Goal: Transaction & Acquisition: Download file/media

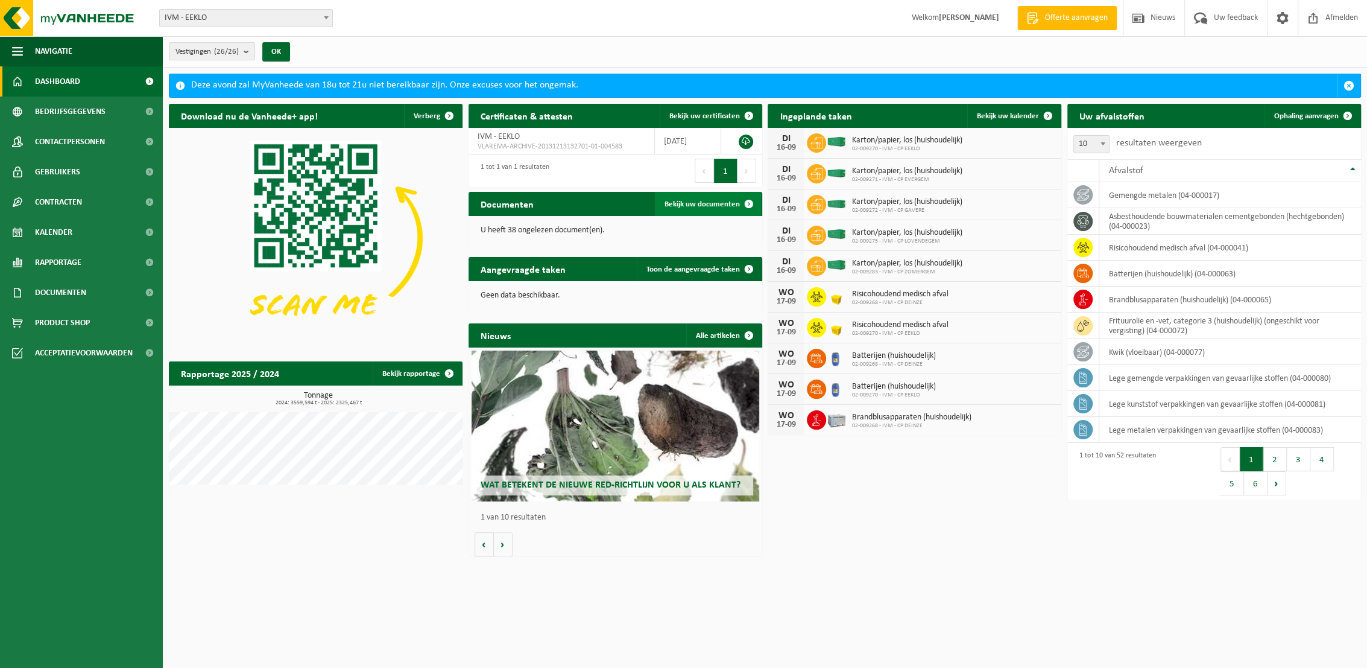
click at [689, 208] on span "Bekijk uw documenten" at bounding box center [702, 204] width 75 height 8
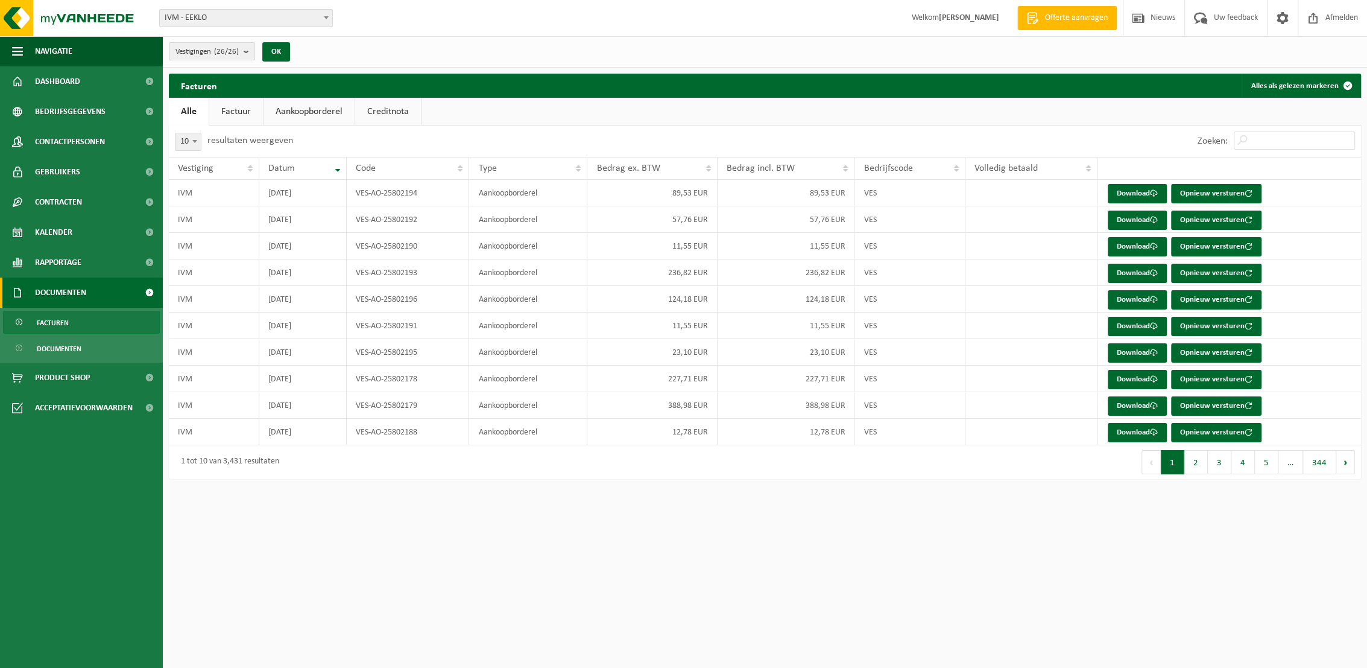
click at [302, 106] on link "Aankoopborderel" at bounding box center [309, 112] width 91 height 28
click at [194, 140] on b at bounding box center [194, 141] width 5 height 3
select select "50"
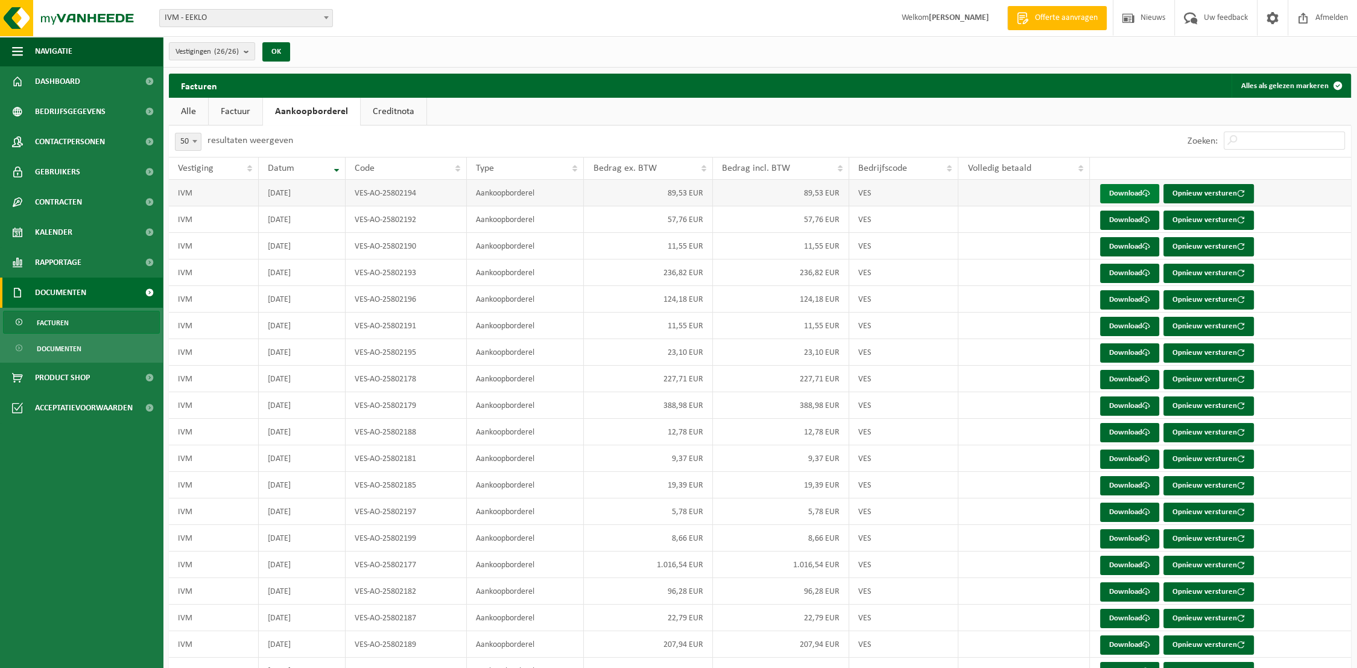
click at [1125, 193] on link "Download" at bounding box center [1129, 193] width 59 height 19
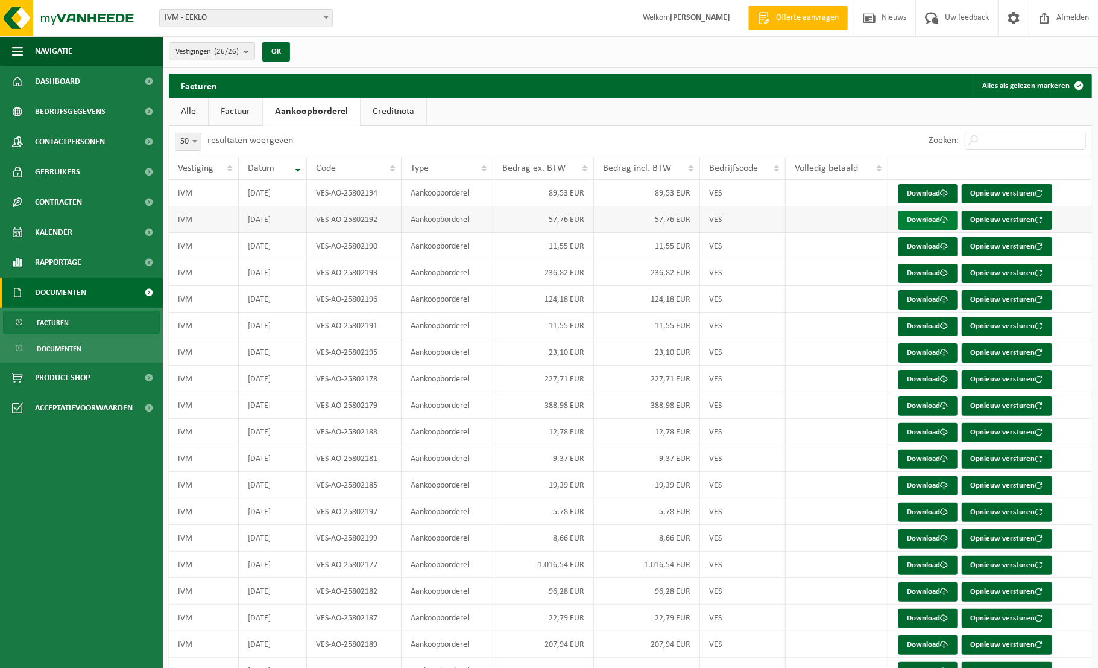
click at [921, 216] on link "Download" at bounding box center [927, 219] width 59 height 19
click at [921, 245] on link "Download" at bounding box center [927, 246] width 59 height 19
click at [925, 270] on link "Download" at bounding box center [927, 273] width 59 height 19
click at [925, 297] on link "Download" at bounding box center [927, 299] width 59 height 19
click at [926, 326] on link "Download" at bounding box center [927, 326] width 59 height 19
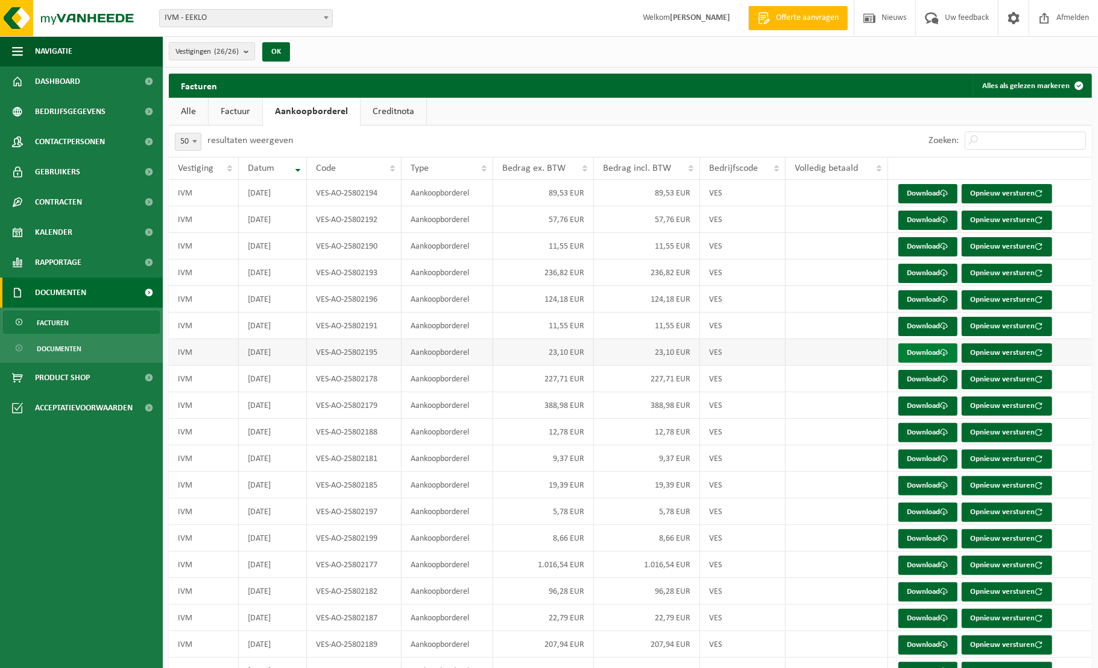
click at [929, 349] on link "Download" at bounding box center [927, 352] width 59 height 19
click at [927, 376] on link "Download" at bounding box center [927, 379] width 59 height 19
click at [920, 405] on link "Download" at bounding box center [927, 405] width 59 height 19
click at [924, 431] on link "Download" at bounding box center [927, 432] width 59 height 19
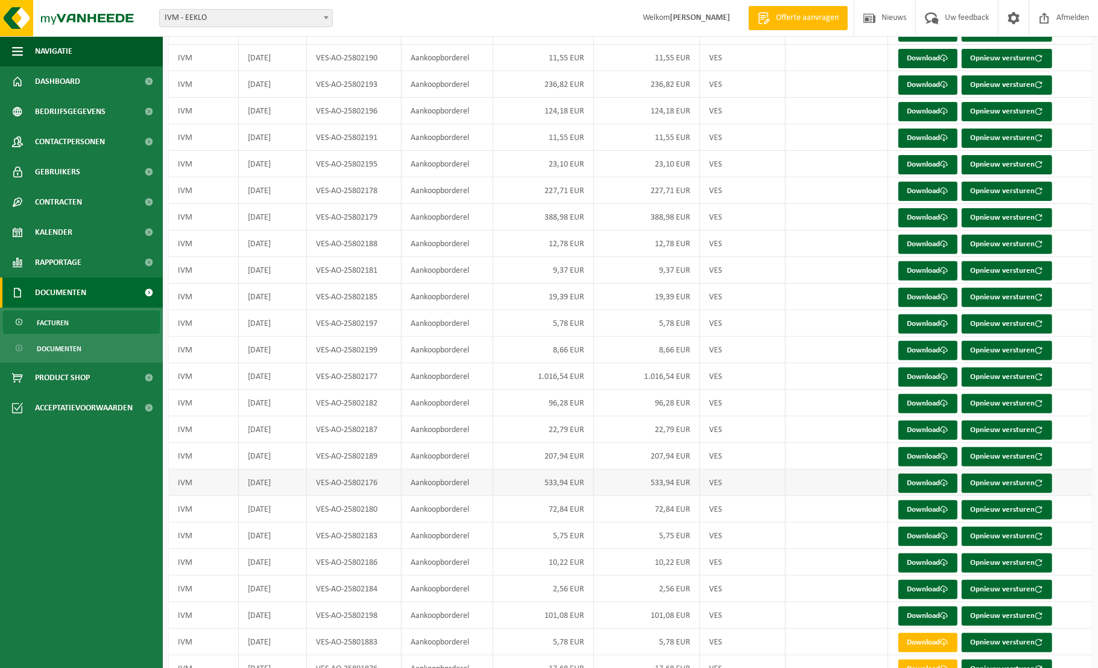
scroll to position [184, 0]
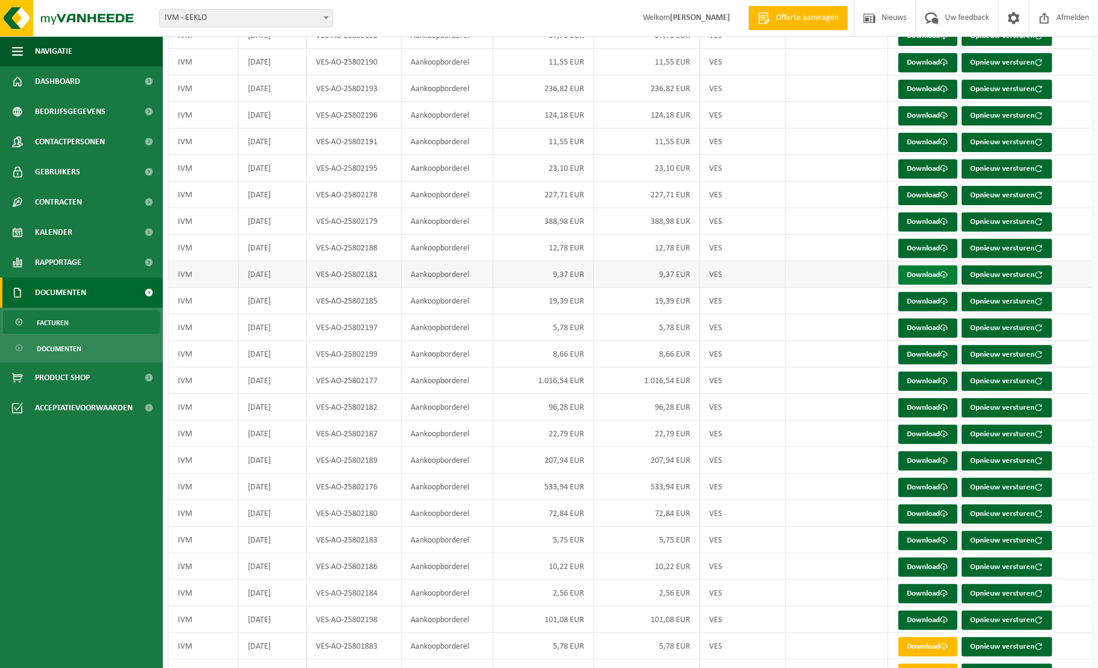
click at [931, 274] on link "Download" at bounding box center [927, 274] width 59 height 19
click at [929, 298] on link "Download" at bounding box center [927, 301] width 59 height 19
click at [933, 328] on link "Download" at bounding box center [927, 327] width 59 height 19
click at [931, 353] on link "Download" at bounding box center [927, 354] width 59 height 19
click at [936, 381] on link "Download" at bounding box center [927, 380] width 59 height 19
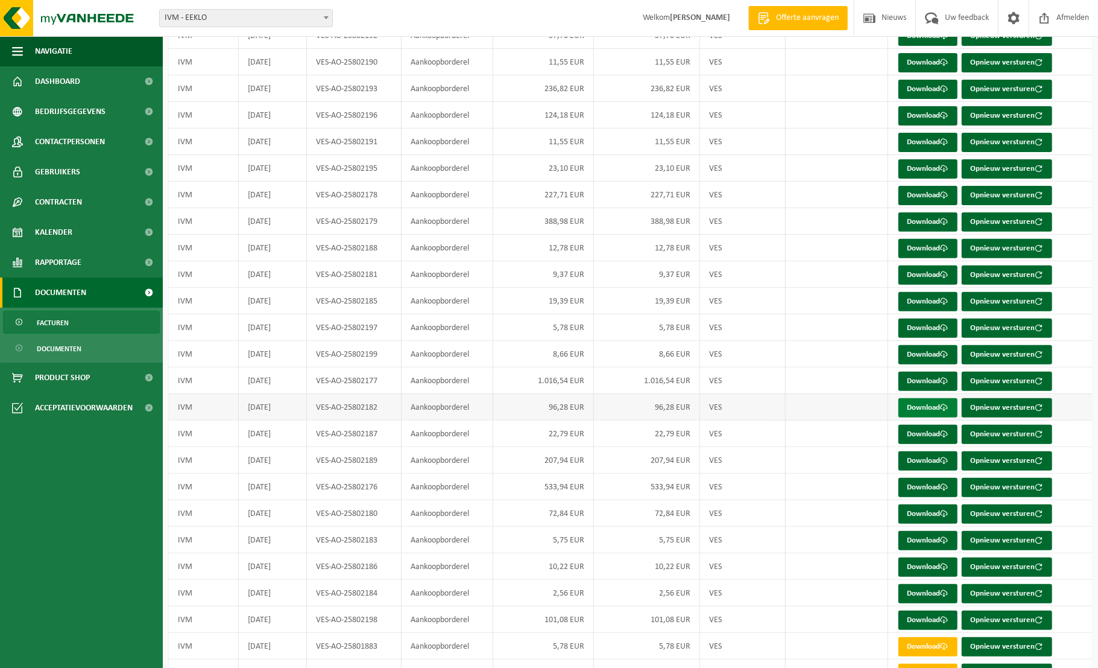
click at [938, 410] on link "Download" at bounding box center [927, 407] width 59 height 19
click at [934, 433] on link "Download" at bounding box center [927, 434] width 59 height 19
click at [933, 461] on link "Download" at bounding box center [927, 460] width 59 height 19
click at [932, 485] on link "Download" at bounding box center [927, 487] width 59 height 19
click at [932, 512] on link "Download" at bounding box center [927, 513] width 59 height 19
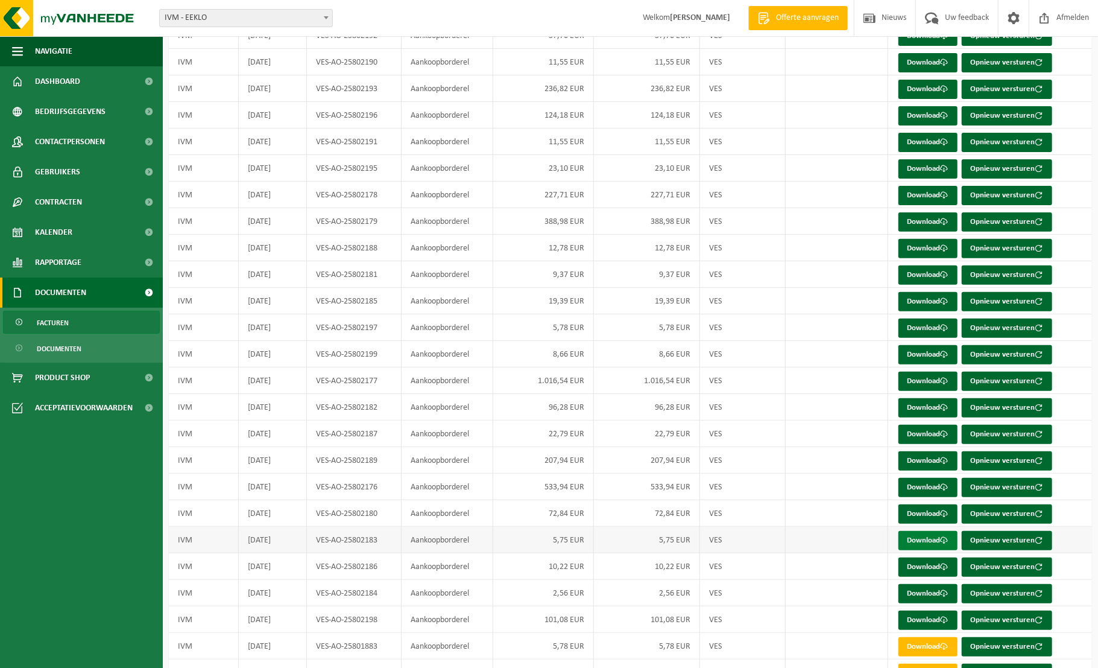
click at [923, 535] on link "Download" at bounding box center [927, 540] width 59 height 19
click at [929, 560] on link "Download" at bounding box center [927, 566] width 59 height 19
click at [935, 589] on link "Download" at bounding box center [927, 593] width 59 height 19
click at [941, 617] on link "Download" at bounding box center [927, 619] width 59 height 19
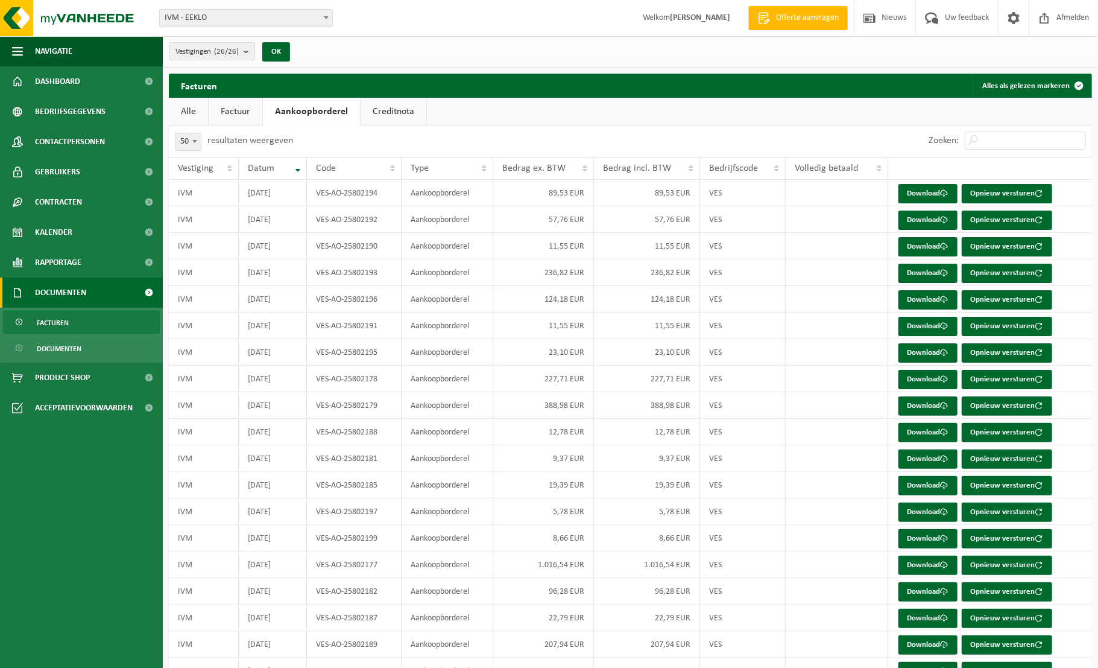
click at [241, 108] on link "Factuur" at bounding box center [236, 112] width 54 height 28
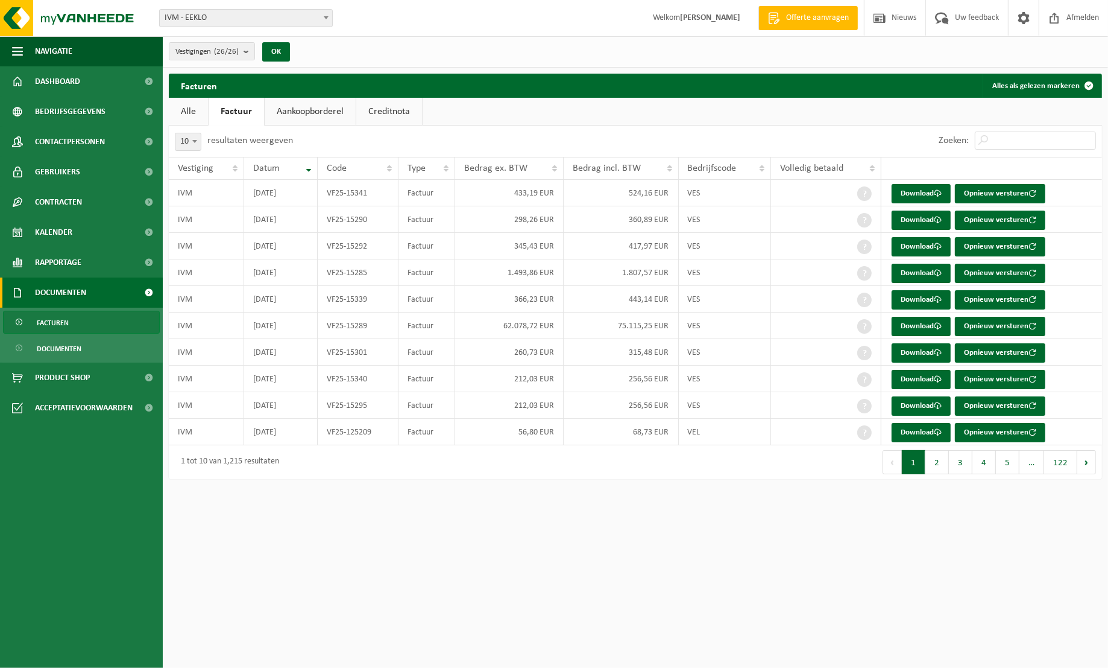
click at [192, 140] on b at bounding box center [194, 141] width 5 height 3
select select "25"
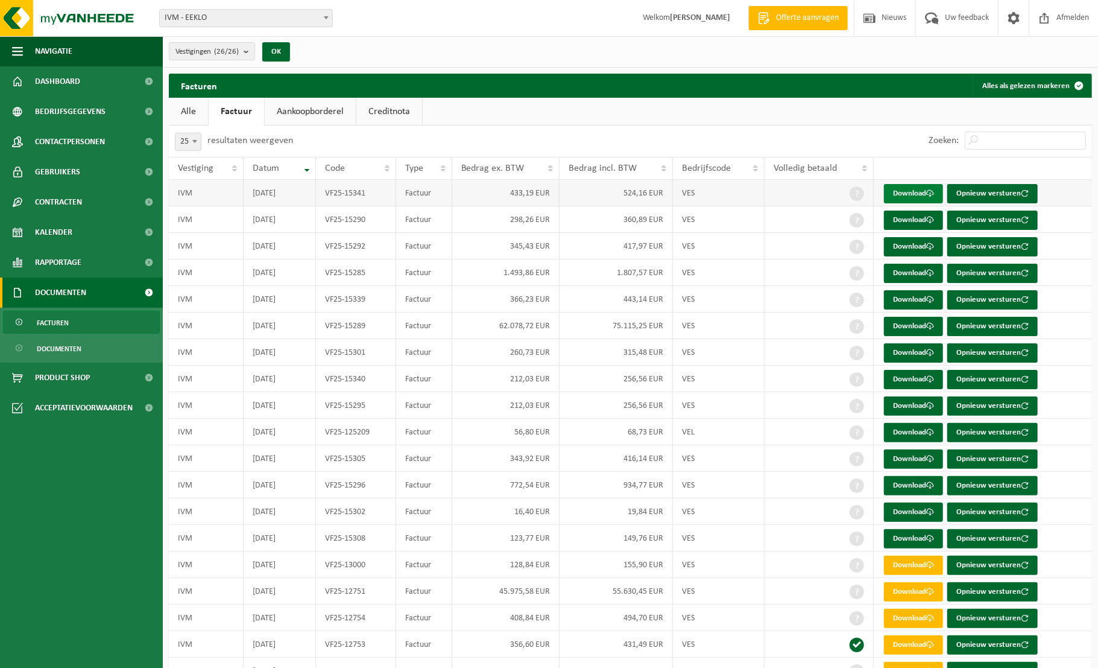
click at [909, 195] on link "Download" at bounding box center [913, 193] width 59 height 19
click at [911, 219] on link "Download" at bounding box center [913, 219] width 59 height 19
click at [915, 245] on link "Download" at bounding box center [913, 246] width 59 height 19
click at [917, 274] on link "Download" at bounding box center [913, 273] width 59 height 19
click at [916, 298] on link "Download" at bounding box center [913, 299] width 59 height 19
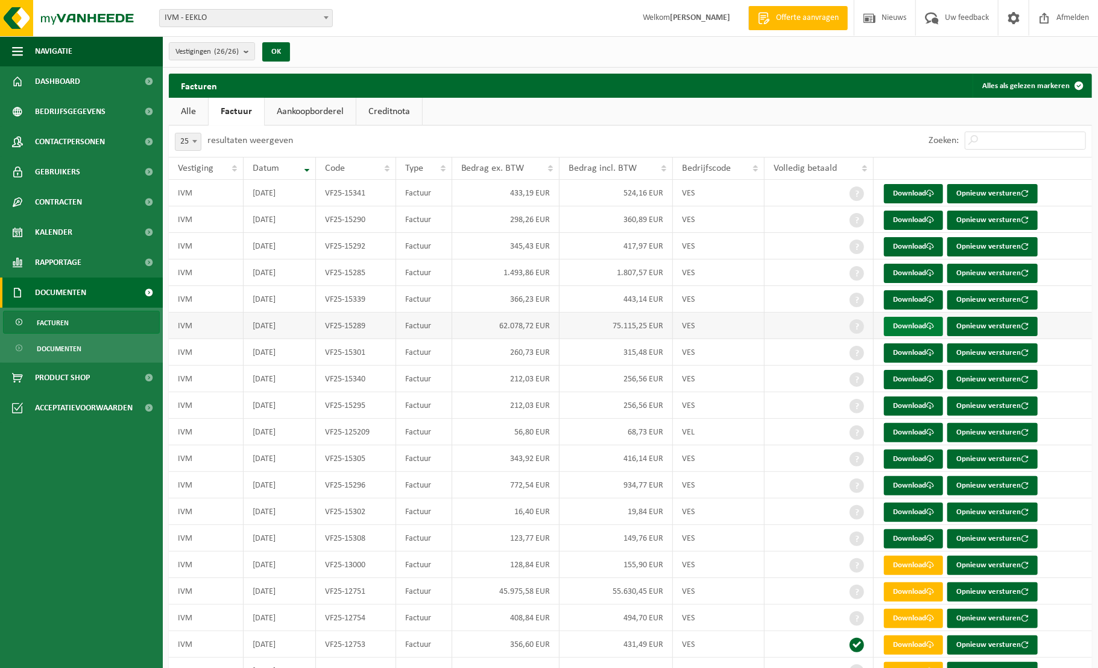
click at [908, 324] on link "Download" at bounding box center [913, 326] width 59 height 19
click at [916, 352] on link "Download" at bounding box center [913, 352] width 59 height 19
click at [915, 380] on link "Download" at bounding box center [913, 379] width 59 height 19
click at [915, 405] on link "Download" at bounding box center [913, 405] width 59 height 19
click at [917, 434] on link "Download" at bounding box center [913, 432] width 59 height 19
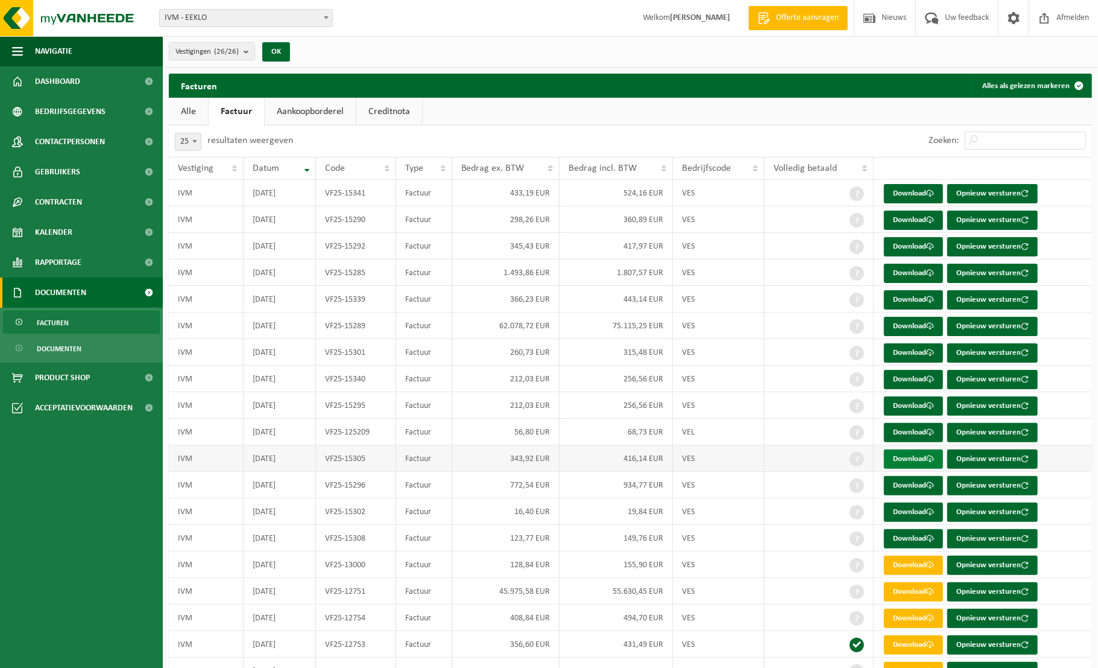
click at [918, 459] on link "Download" at bounding box center [913, 458] width 59 height 19
click at [920, 485] on link "Download" at bounding box center [913, 485] width 59 height 19
click at [912, 511] on link "Download" at bounding box center [913, 511] width 59 height 19
click at [912, 538] on link "Download" at bounding box center [913, 538] width 59 height 19
click at [58, 82] on span "Dashboard" at bounding box center [57, 81] width 45 height 30
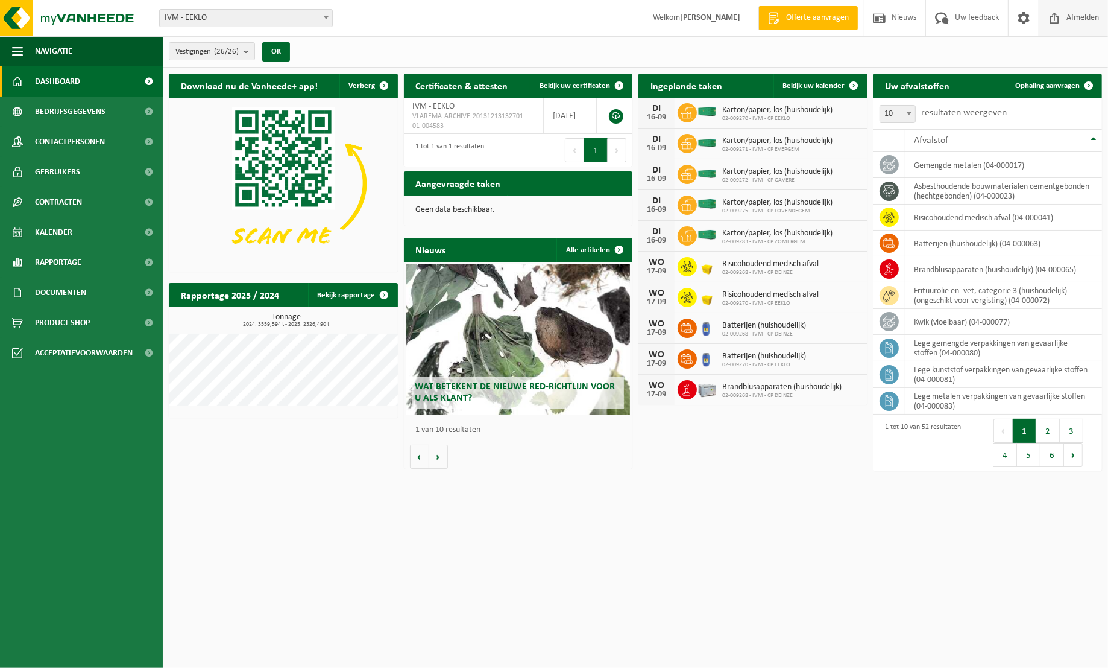
click at [1084, 17] on span "Afmelden" at bounding box center [1083, 18] width 39 height 36
